Goal: Use online tool/utility: Utilize a website feature to perform a specific function

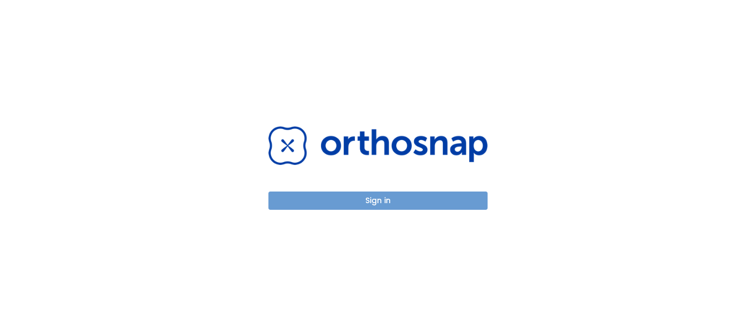
click at [388, 205] on button "Sign in" at bounding box center [377, 200] width 219 height 18
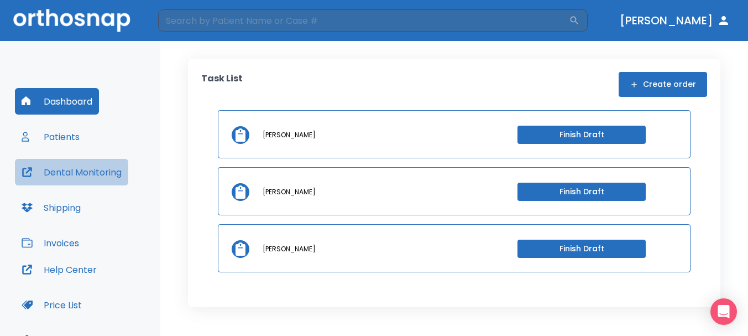
click at [73, 171] on button "Dental Monitoring" at bounding box center [71, 172] width 113 height 27
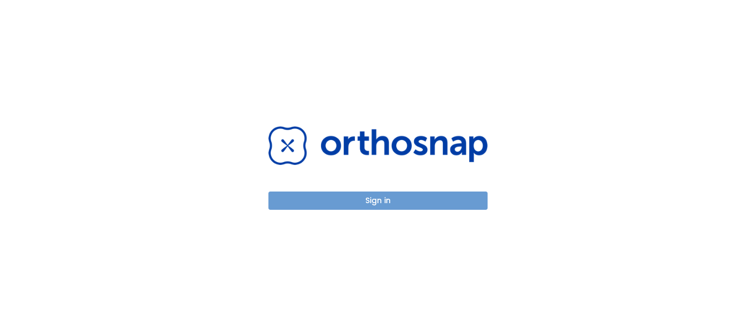
click at [390, 199] on button "Sign in" at bounding box center [377, 200] width 219 height 18
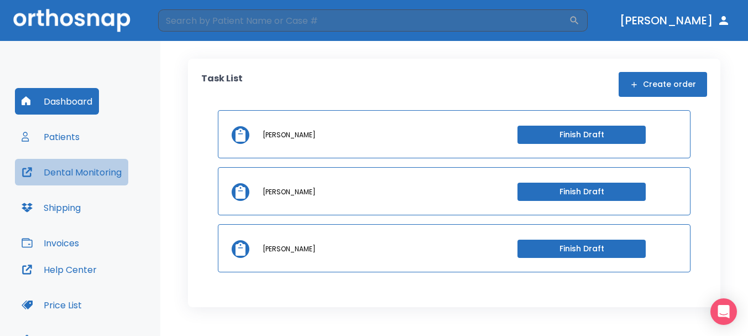
click at [74, 168] on button "Dental Monitoring" at bounding box center [71, 172] width 113 height 27
